Goal: Find specific page/section: Find specific page/section

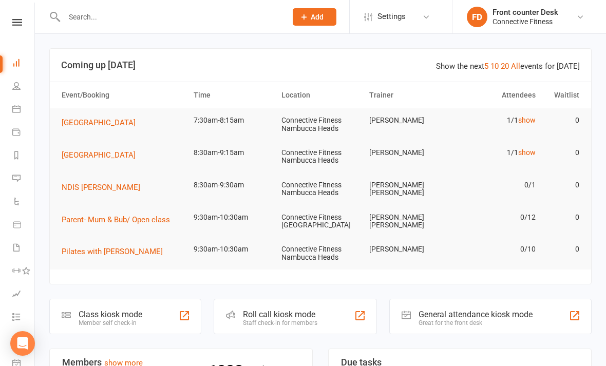
click at [217, 20] on input "text" at bounding box center [170, 17] width 218 height 14
type input "Be"
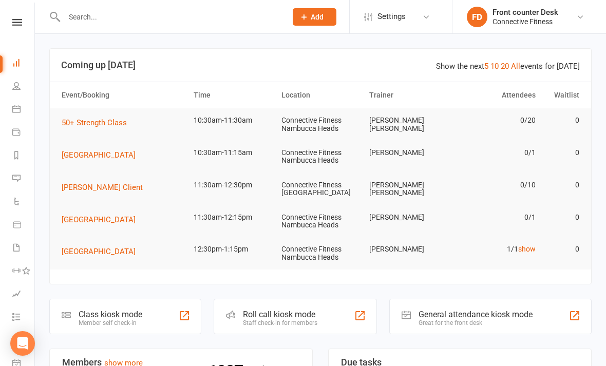
click at [211, 32] on div at bounding box center [164, 16] width 230 height 33
click at [248, 21] on input "text" at bounding box center [170, 17] width 218 height 14
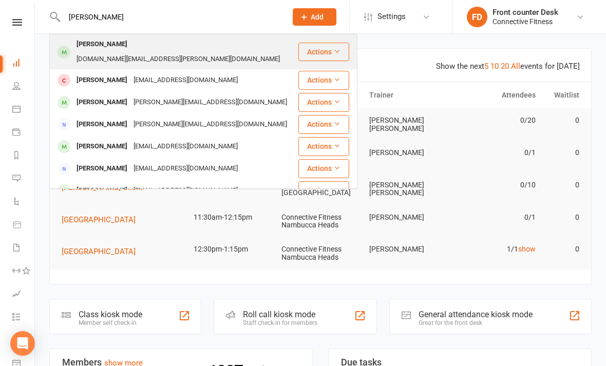
type input "[PERSON_NAME]"
click at [111, 44] on div "[PERSON_NAME]" at bounding box center [101, 44] width 57 height 15
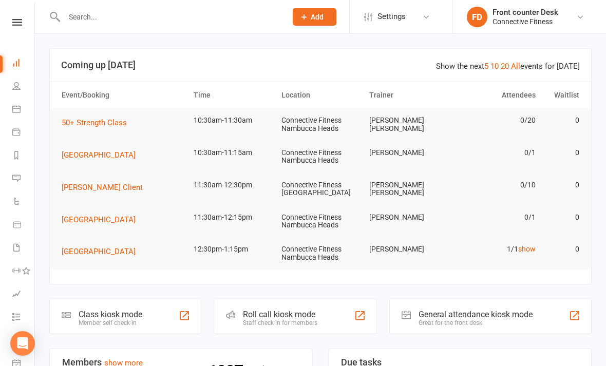
click at [130, 18] on input "text" at bounding box center [170, 17] width 218 height 14
type input "Benji"
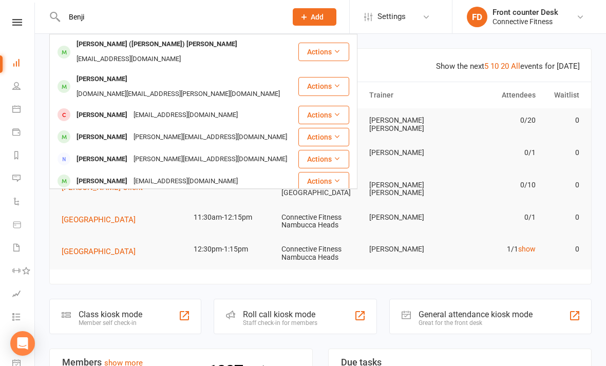
scroll to position [-7, 0]
